Goal: Complete application form

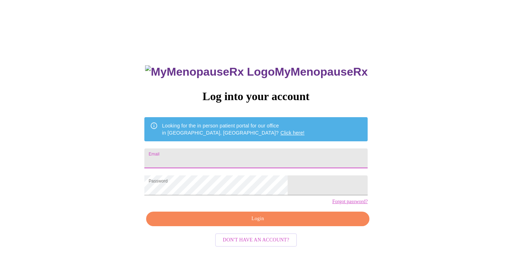
click at [205, 157] on input "Email" at bounding box center [255, 159] width 223 height 20
type input "[EMAIL_ADDRESS][DOMAIN_NAME]"
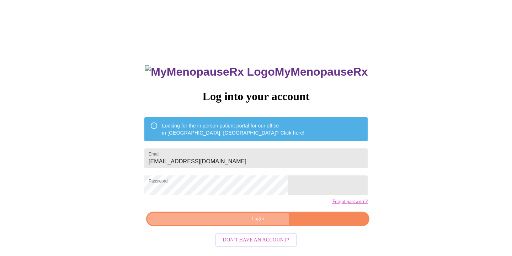
click at [249, 224] on span "Login" at bounding box center [257, 219] width 207 height 9
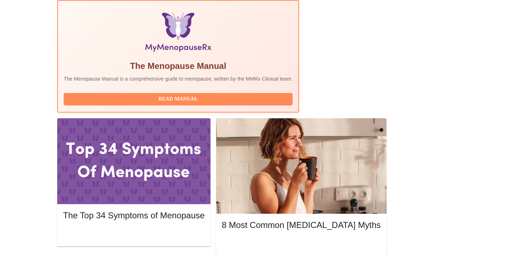
scroll to position [229, 0]
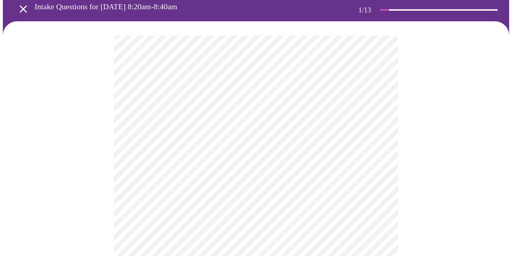
scroll to position [46, 0]
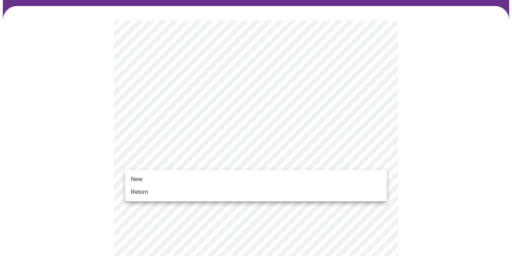
click at [143, 194] on span "Return" at bounding box center [139, 192] width 17 height 9
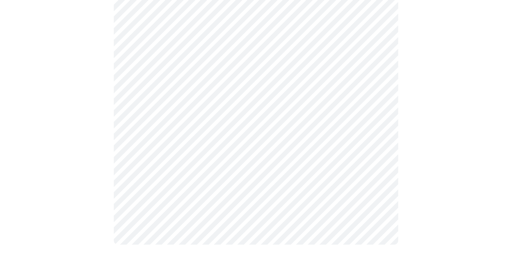
scroll to position [0, 0]
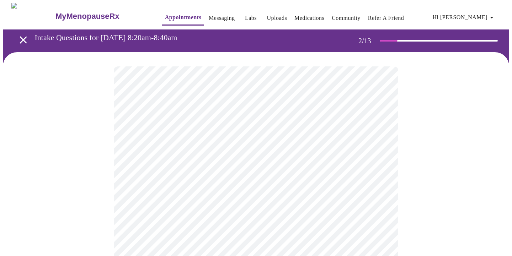
click at [310, 148] on body "MyMenopauseRx Appointments Messaging Labs Uploads Medications Community Refer a…" at bounding box center [256, 216] width 506 height 426
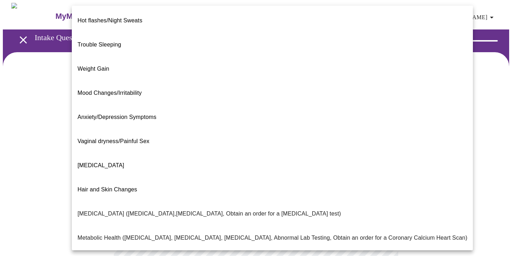
click at [253, 178] on li "Hair and Skin Changes" at bounding box center [272, 190] width 401 height 24
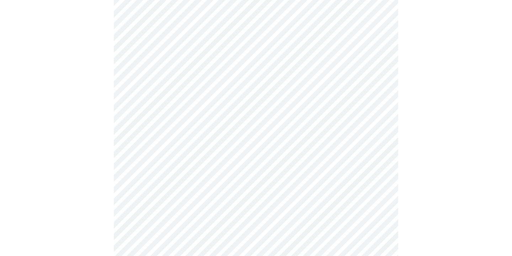
scroll to position [93, 0]
click at [184, 124] on body "MyMenopauseRx Appointments Messaging Labs Uploads Medications Community Refer a…" at bounding box center [256, 121] width 506 height 423
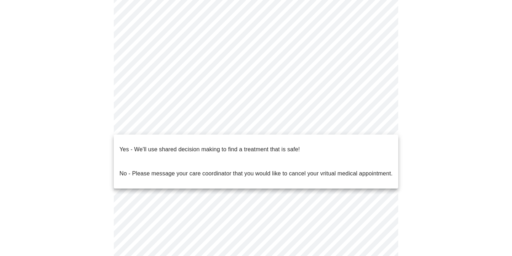
click at [179, 170] on p "No - Please message your care coordinator that you would like to cancel your vr…" at bounding box center [256, 174] width 273 height 9
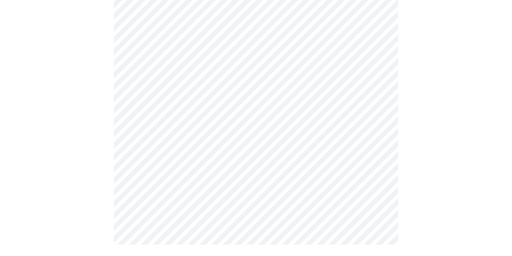
scroll to position [0, 0]
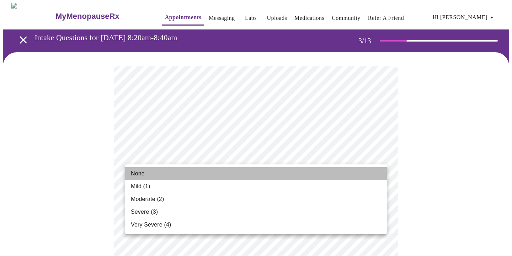
click at [165, 175] on li "None" at bounding box center [256, 174] width 262 height 13
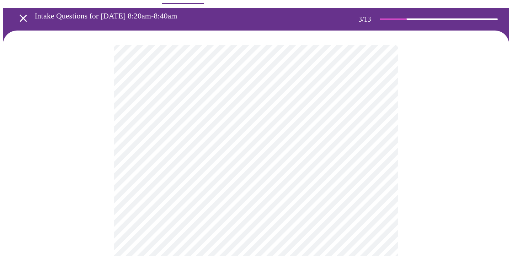
scroll to position [26, 0]
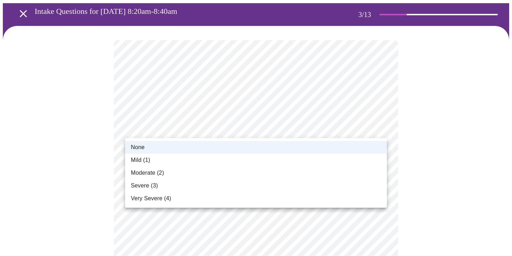
click at [150, 159] on span "Mild (1)" at bounding box center [141, 160] width 20 height 9
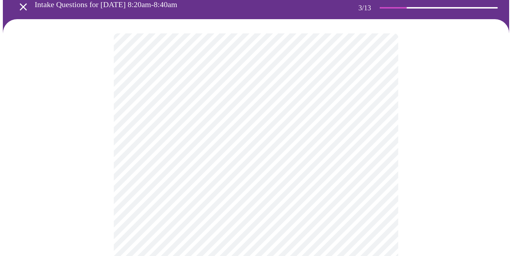
scroll to position [39, 0]
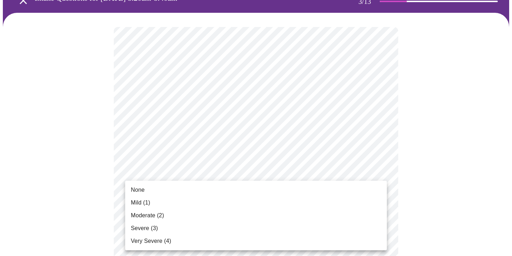
click at [142, 195] on li "None" at bounding box center [256, 190] width 262 height 13
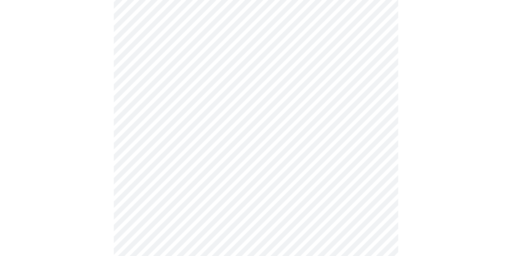
scroll to position [100, 0]
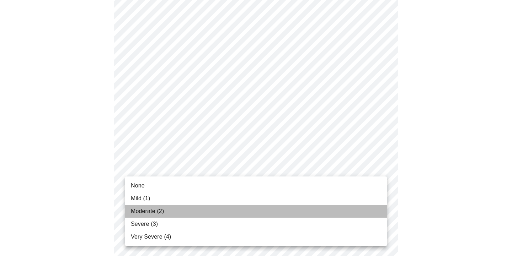
click at [147, 209] on span "Moderate (2)" at bounding box center [147, 211] width 33 height 9
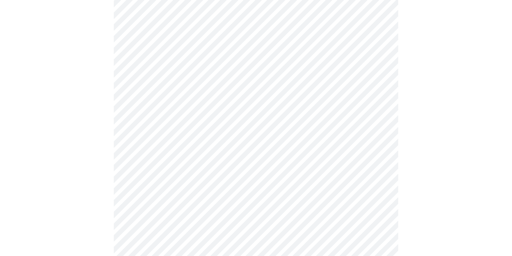
scroll to position [143, 0]
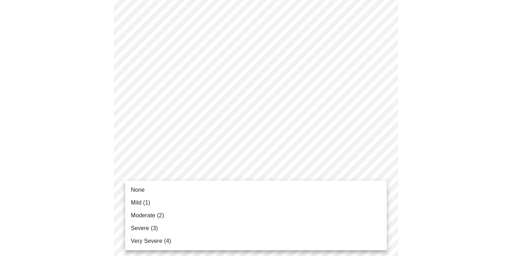
click at [154, 213] on span "Moderate (2)" at bounding box center [147, 216] width 33 height 9
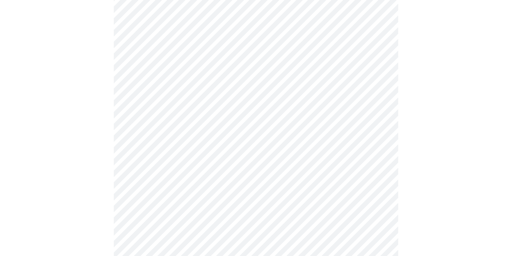
scroll to position [188, 0]
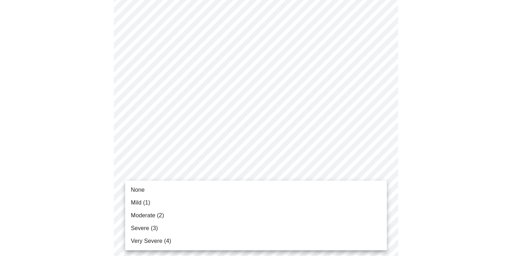
click at [148, 190] on li "None" at bounding box center [256, 190] width 262 height 13
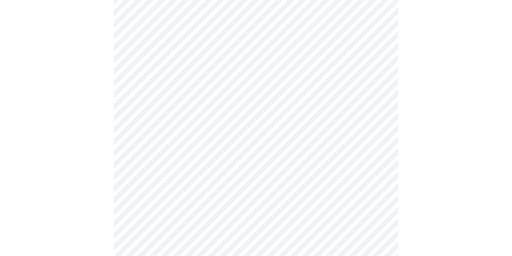
scroll to position [281, 0]
click at [170, 136] on body "MyMenopauseRx Appointments Messaging Labs Uploads Medications Community Refer a…" at bounding box center [256, 169] width 506 height 894
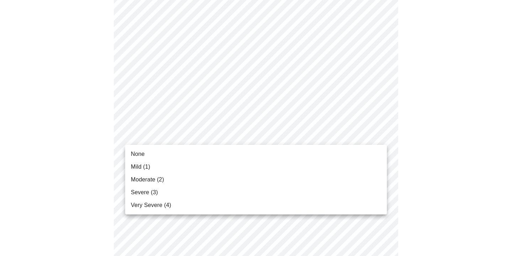
click at [145, 152] on li "None" at bounding box center [256, 154] width 262 height 13
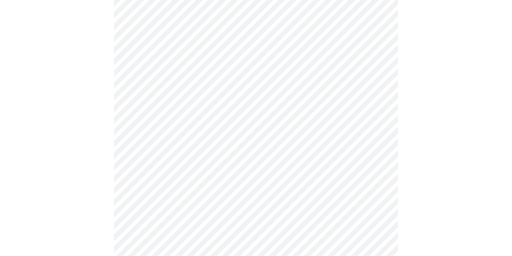
scroll to position [316, 0]
click at [146, 157] on body "MyMenopauseRx Appointments Messaging Labs Uploads Medications Community Refer a…" at bounding box center [256, 129] width 506 height 885
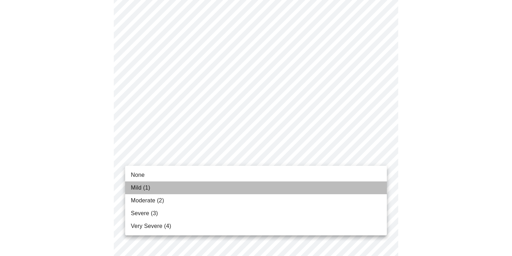
click at [141, 188] on span "Mild (1)" at bounding box center [141, 188] width 20 height 9
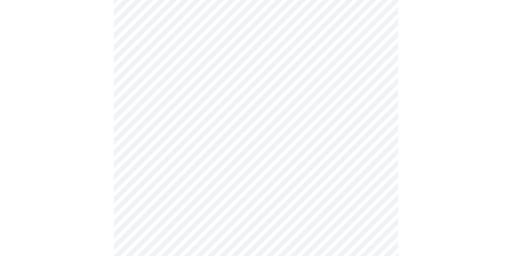
scroll to position [354, 0]
click at [154, 176] on body "MyMenopauseRx Appointments Messaging Labs Uploads Medications Community Refer a…" at bounding box center [256, 86] width 506 height 875
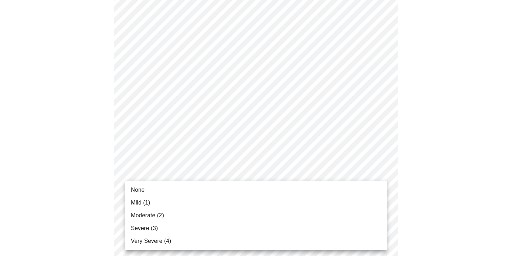
click at [143, 202] on span "Mild (1)" at bounding box center [141, 203] width 20 height 9
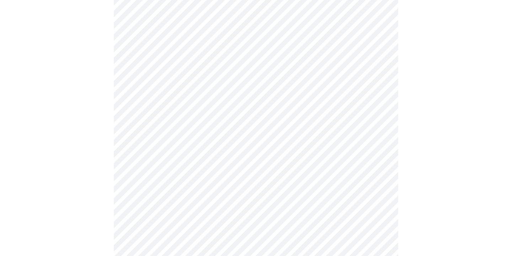
scroll to position [467, 0]
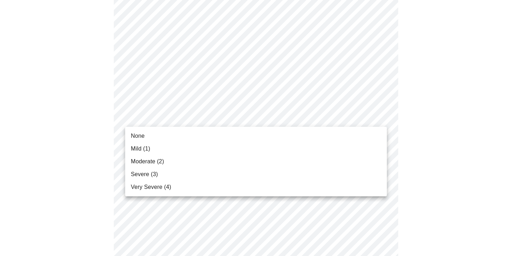
click at [144, 147] on span "Mild (1)" at bounding box center [141, 149] width 20 height 9
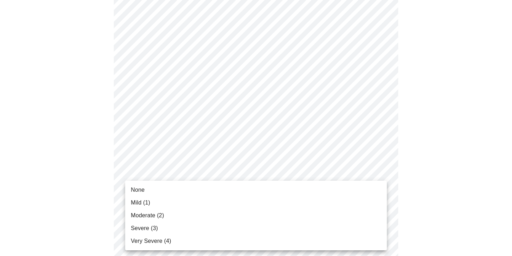
click at [140, 188] on span "None" at bounding box center [138, 190] width 14 height 9
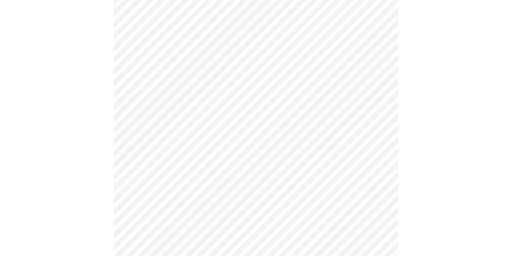
scroll to position [565, 0]
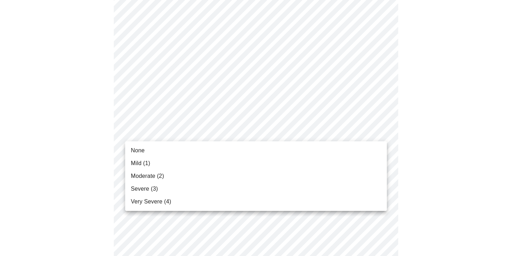
click at [140, 162] on span "Mild (1)" at bounding box center [141, 163] width 20 height 9
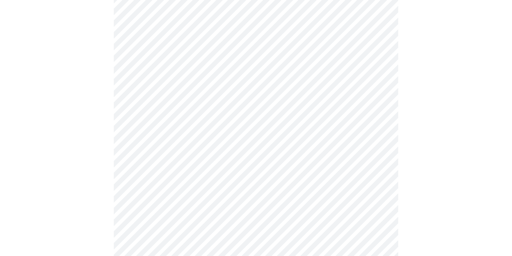
scroll to position [234, 0]
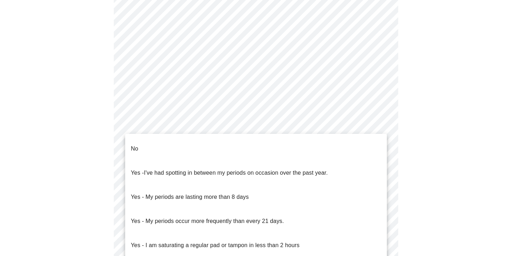
click at [165, 168] on body "MyMenopauseRx Appointments Messaging Labs Uploads Medications Community Refer a…" at bounding box center [256, 104] width 506 height 672
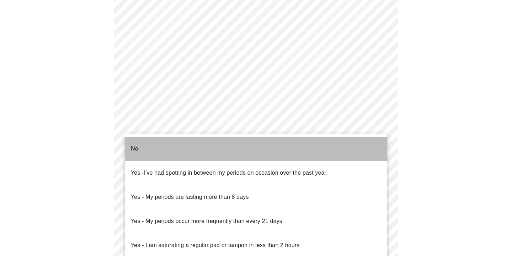
click at [160, 144] on li "No" at bounding box center [256, 149] width 262 height 24
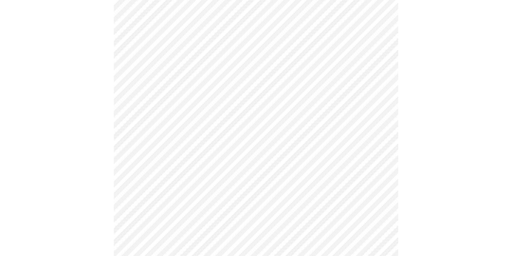
scroll to position [287, 0]
click at [150, 173] on body "MyMenopauseRx Appointments Messaging Labs Uploads Medications Community Refer a…" at bounding box center [256, 50] width 506 height 668
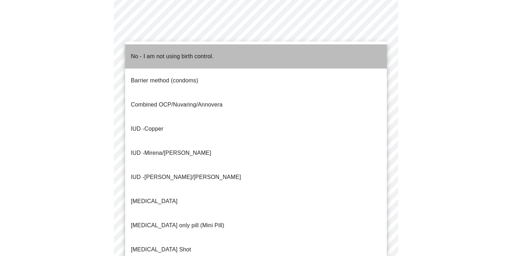
click at [155, 52] on p "No - I am not using birth control." at bounding box center [172, 56] width 83 height 9
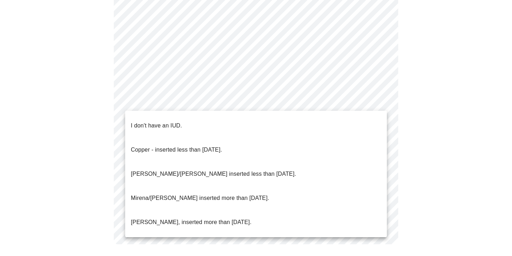
scroll to position [407, 0]
click at [158, 122] on p "I don't have an IUD." at bounding box center [156, 126] width 51 height 9
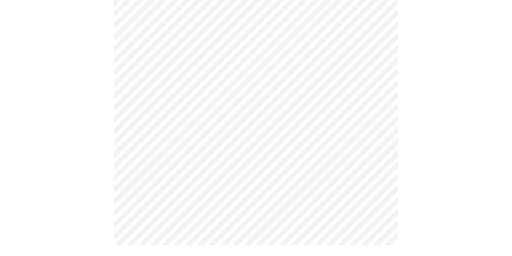
scroll to position [403, 0]
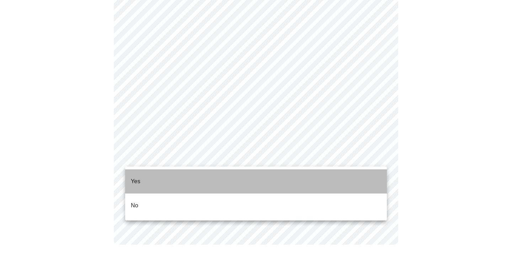
click at [152, 171] on li "Yes" at bounding box center [256, 182] width 262 height 24
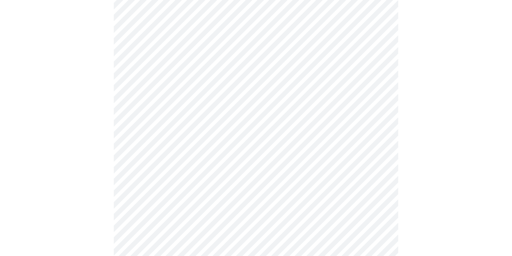
scroll to position [1825, 0]
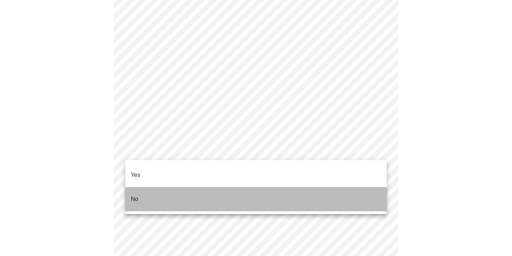
click at [136, 195] on p "No" at bounding box center [134, 199] width 7 height 9
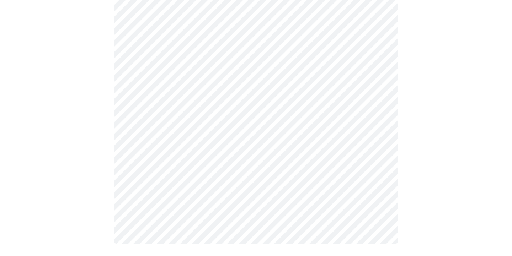
scroll to position [343, 0]
